Goal: Contribute content

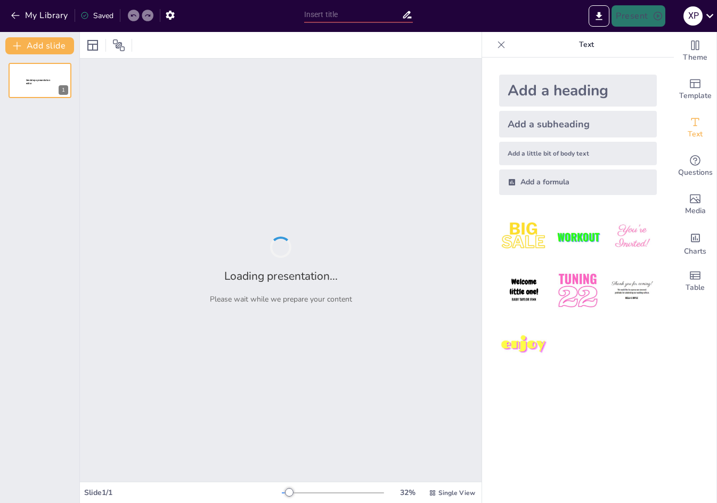
type input "Flujo de Energía en Cadenas Tróficas: Un Enfoque Multidisciplinario"
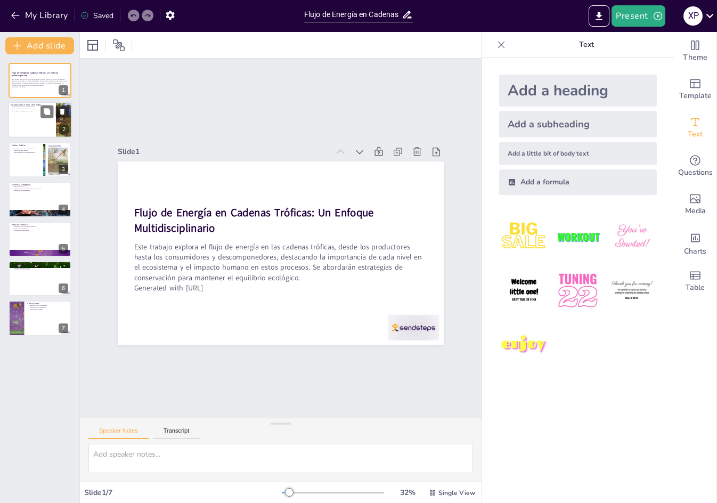
click at [22, 110] on p "Sin flujo de energía, no hay vida." at bounding box center [32, 111] width 39 height 2
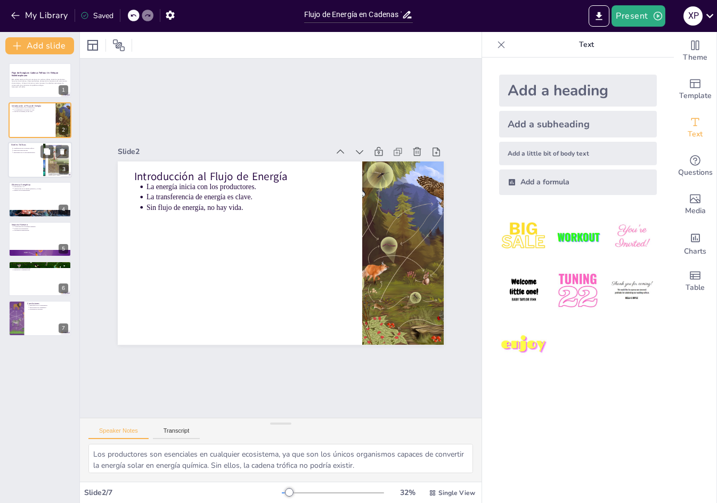
click at [16, 167] on div at bounding box center [40, 160] width 64 height 36
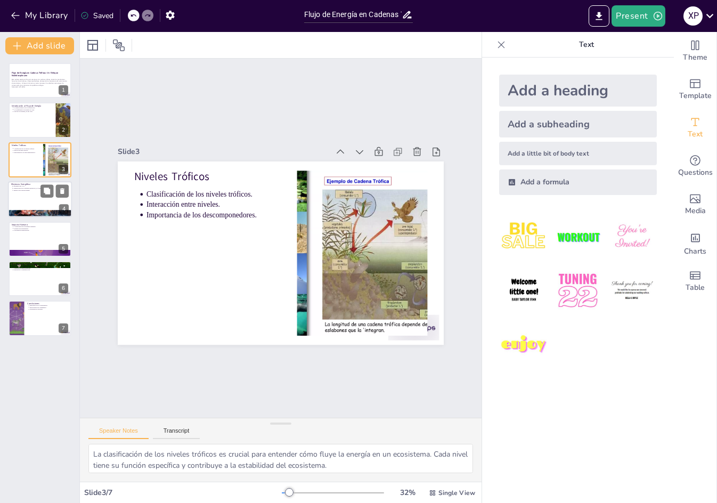
click at [35, 200] on div at bounding box center [40, 199] width 64 height 36
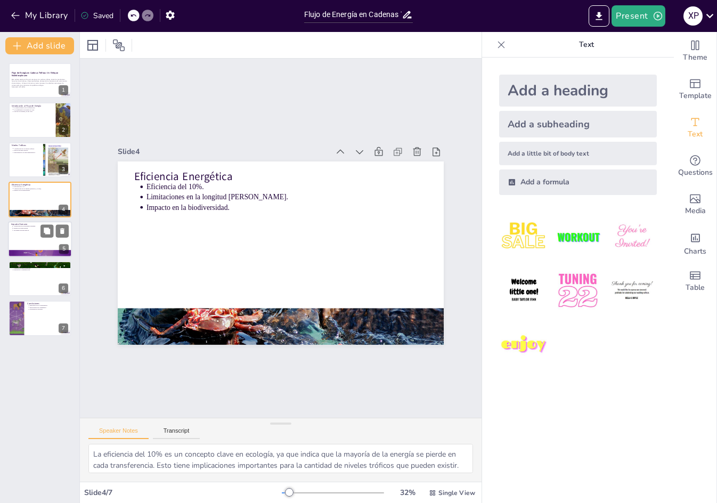
click at [28, 253] on div at bounding box center [40, 253] width 64 height 36
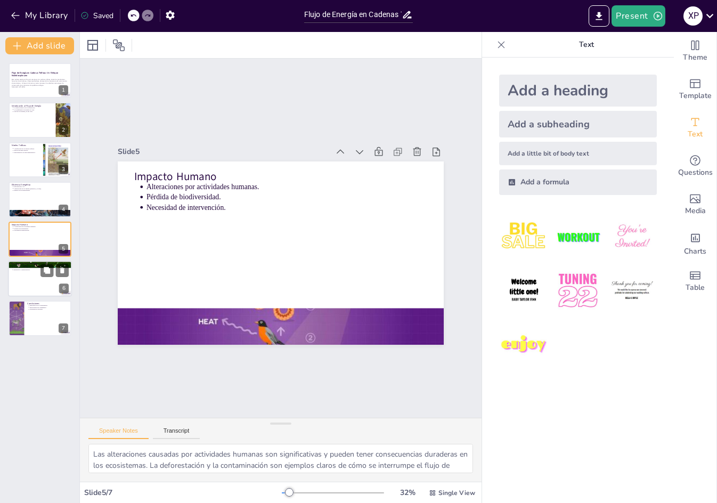
click at [27, 270] on p "Educación y concienciación." at bounding box center [40, 269] width 55 height 2
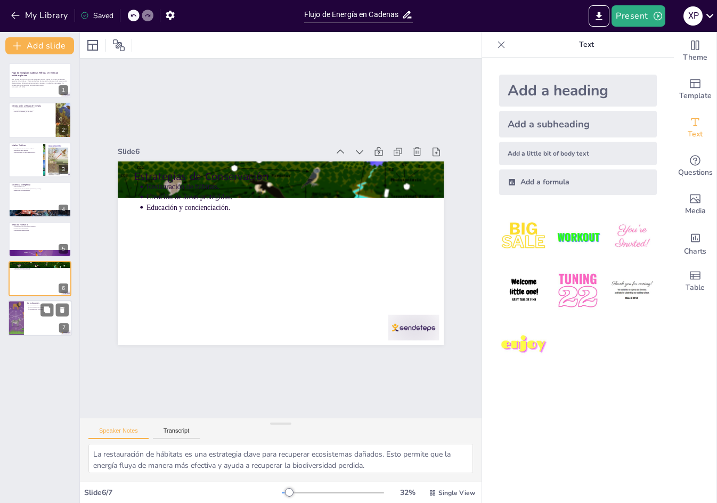
click at [26, 300] on div "Conclusiones Importancia de la comprensión. Interconexión de organismos. Necesi…" at bounding box center [40, 318] width 64 height 36
type textarea "Comprender el flujo de energía es vital para la conservación. Este conocimiento…"
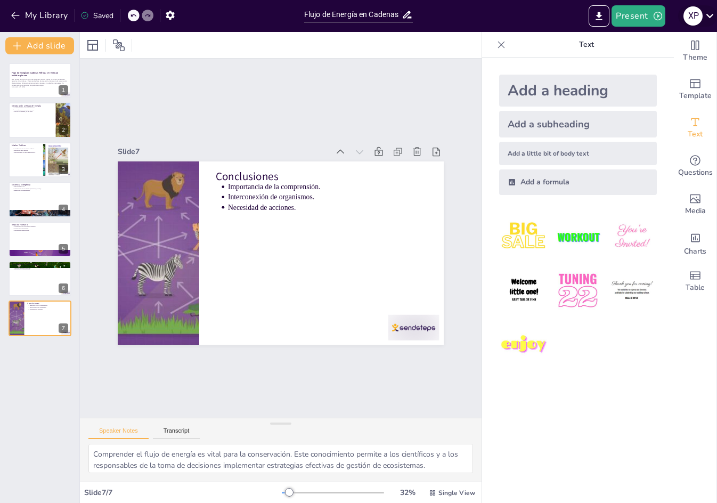
click at [714, 17] on icon at bounding box center [709, 16] width 14 height 14
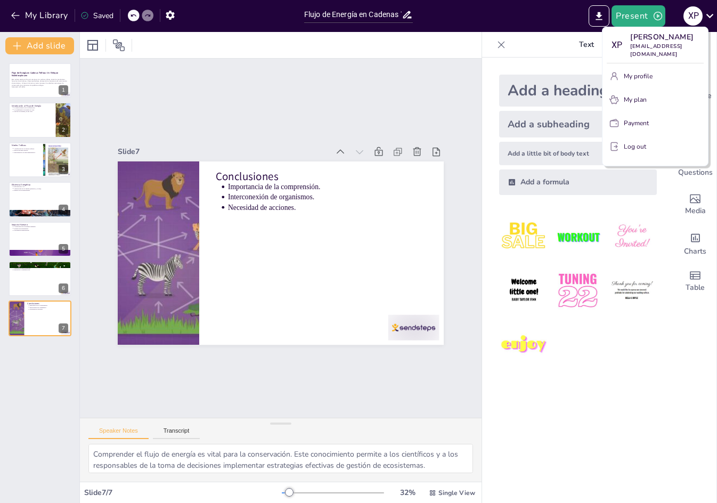
click at [649, 155] on button "Log out" at bounding box center [654, 146] width 97 height 17
